Goal: Find specific page/section: Find specific page/section

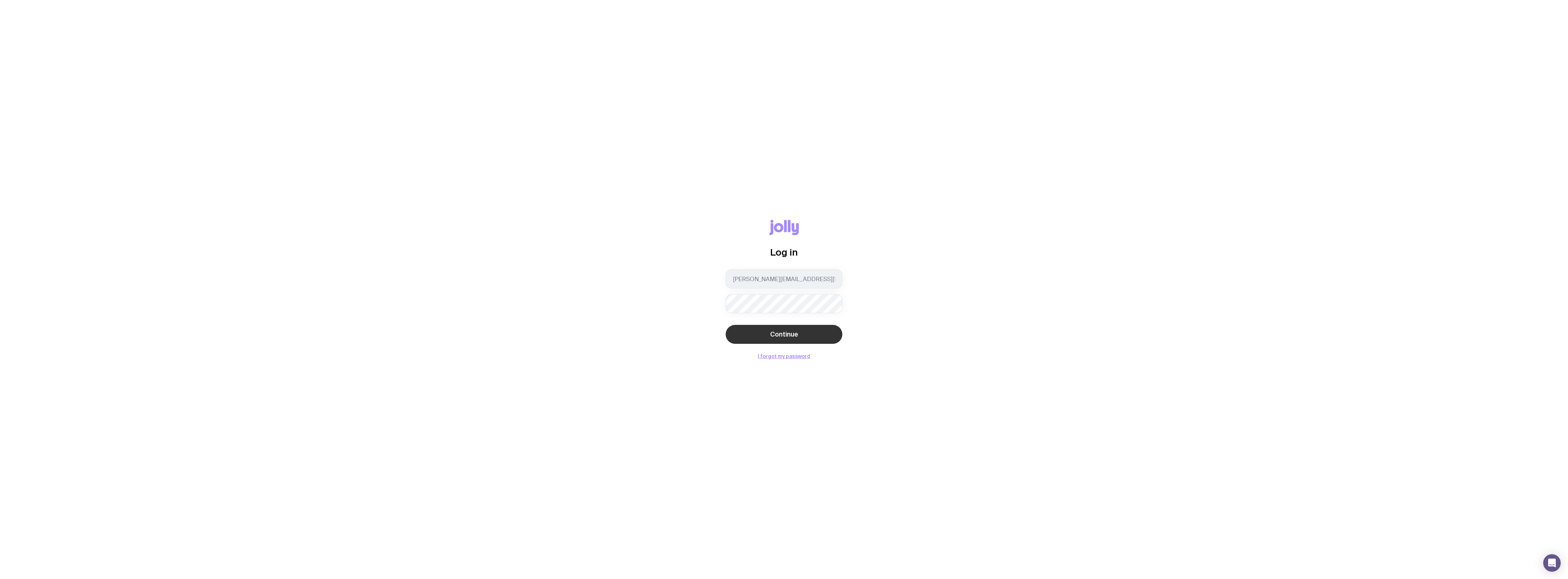
click at [796, 330] on button "Continue" at bounding box center [784, 334] width 117 height 19
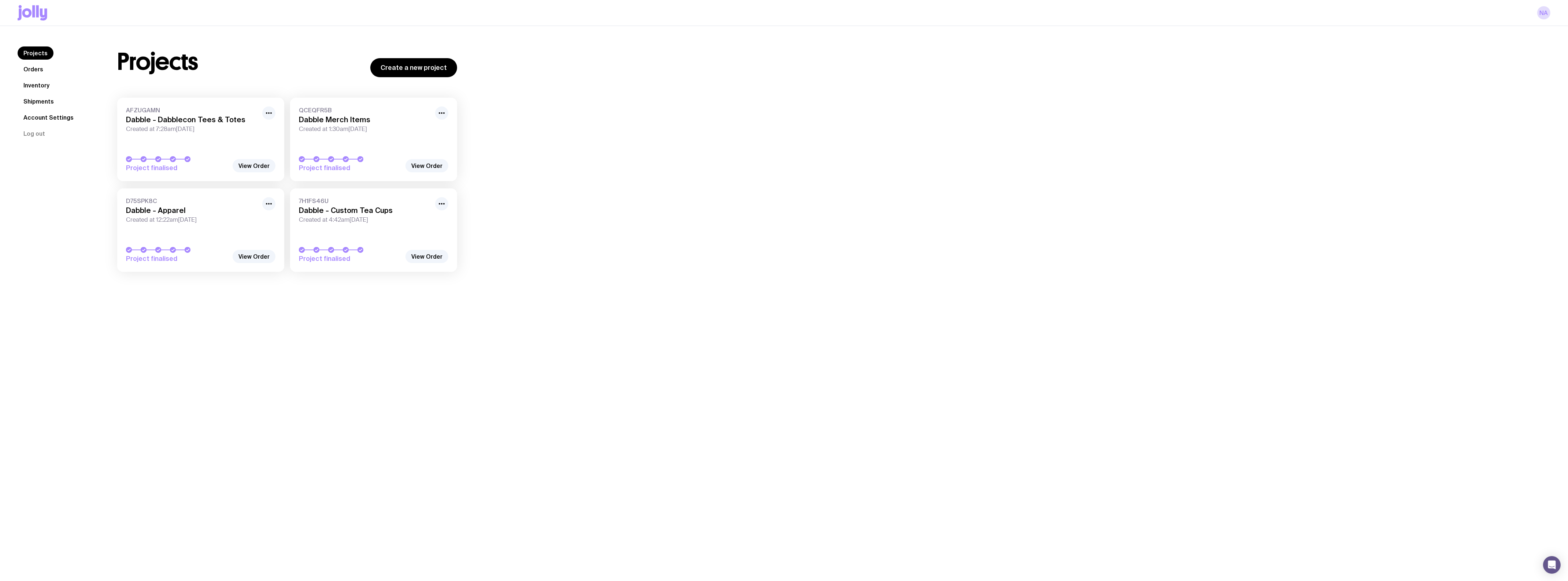
click at [212, 213] on h3 "Dabble - Apparel" at bounding box center [192, 210] width 132 height 9
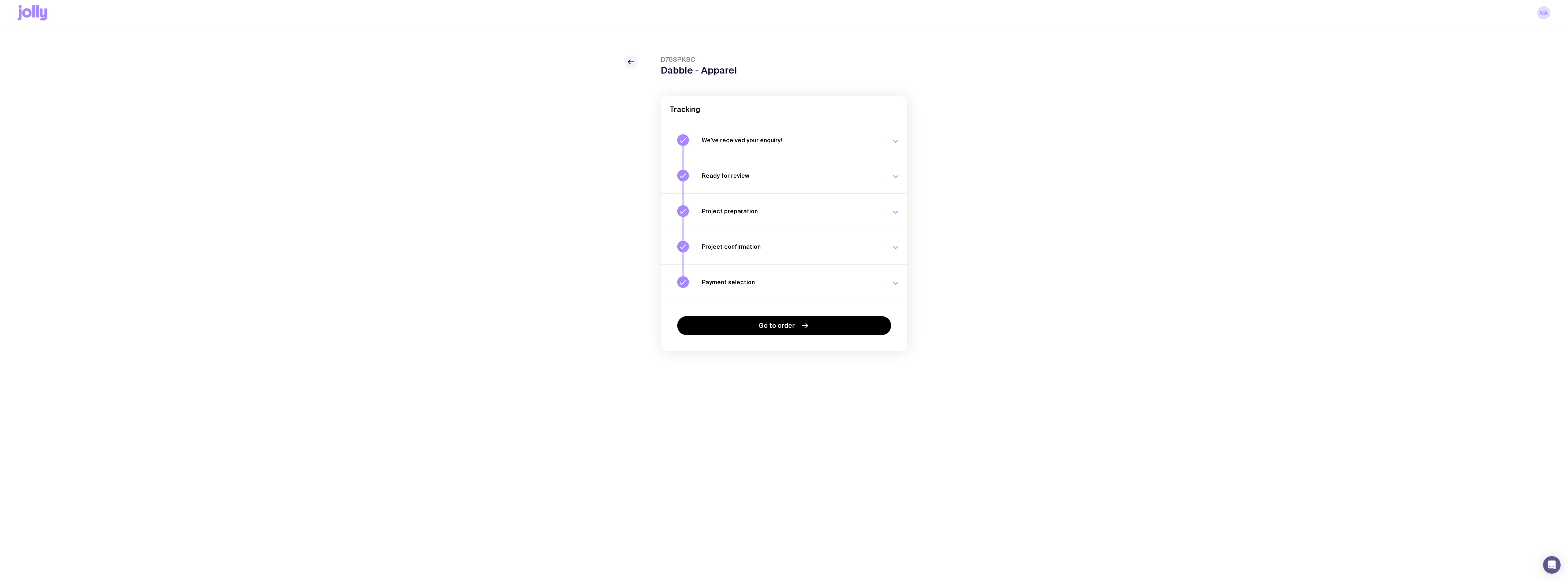
drag, startPoint x: 646, startPoint y: 227, endPoint x: 615, endPoint y: 232, distance: 31.4
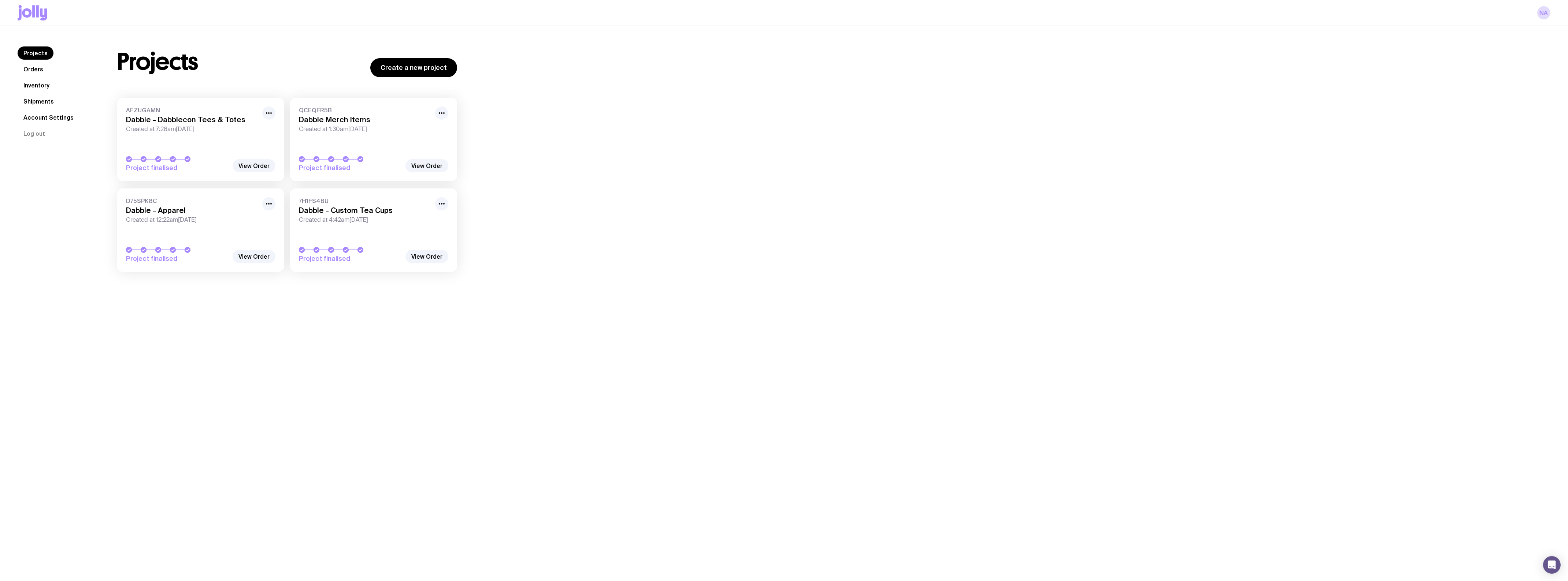
click at [37, 86] on link "Inventory" at bounding box center [37, 86] width 38 height 13
